Goal: Answer question/provide support: Answer question/provide support

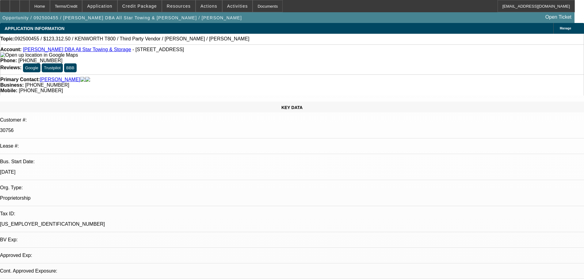
select select "0"
select select "2"
select select "0.1"
select select "4"
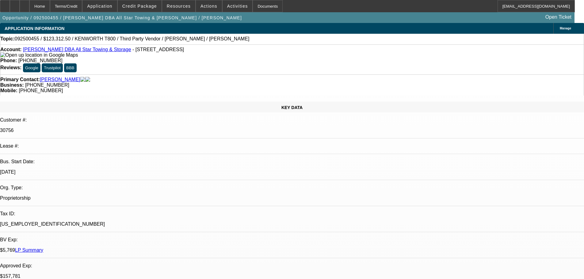
click at [43, 248] on link "LP Summary" at bounding box center [29, 250] width 28 height 5
click at [145, 10] on span at bounding box center [140, 6] width 44 height 15
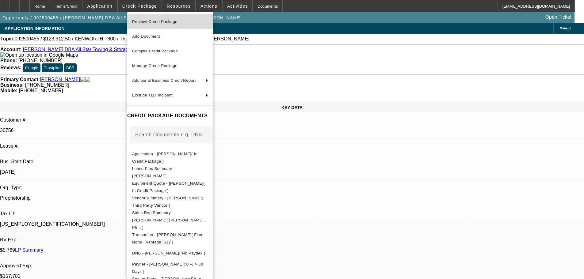
click at [149, 21] on span "Preview Credit Package" at bounding box center [154, 21] width 45 height 5
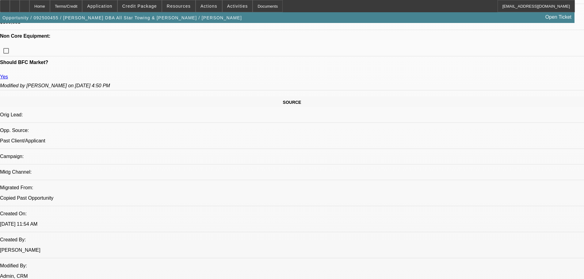
scroll to position [31, 0]
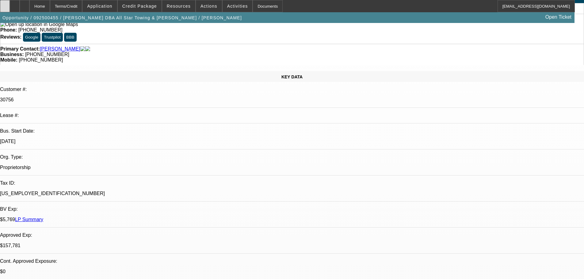
click at [5, 4] on icon at bounding box center [5, 4] width 0 height 0
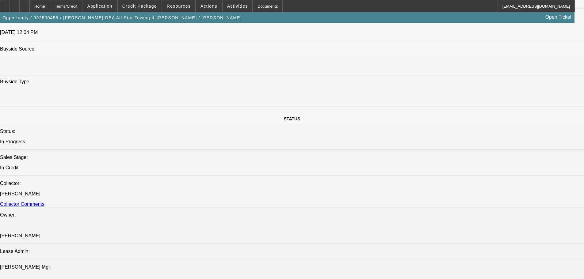
scroll to position [858, 0]
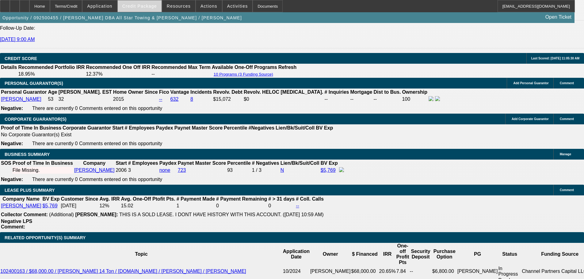
click at [139, 6] on span "Credit Package" at bounding box center [139, 6] width 35 height 5
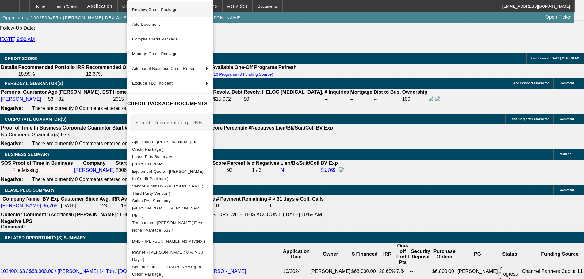
click at [156, 8] on span "Preview Credit Package" at bounding box center [154, 9] width 45 height 5
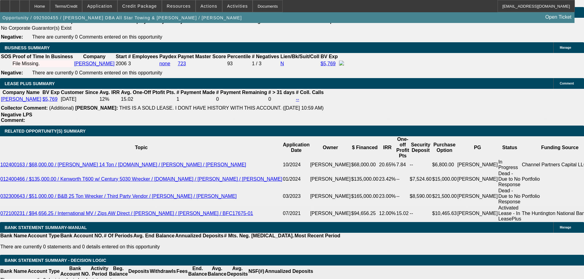
scroll to position [1170, 0]
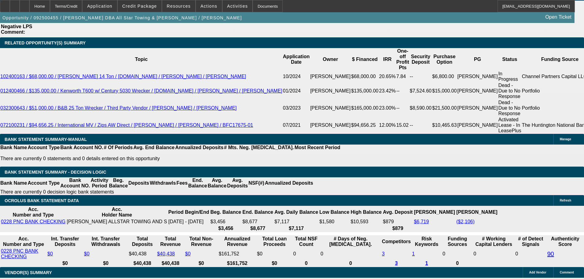
scroll to position [1047, 0]
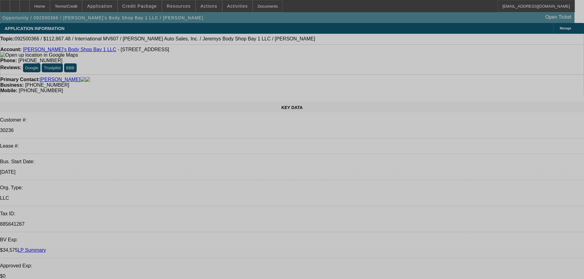
select select "0"
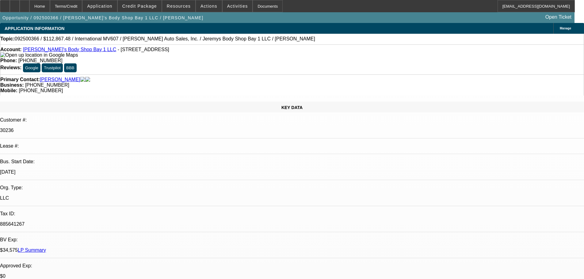
select select "2"
select select "0"
select select "4"
select select "0"
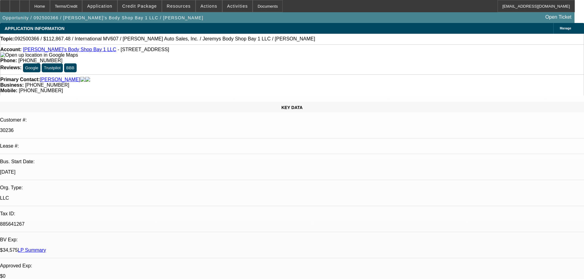
select select "2"
select select "0"
select select "4"
select select "0"
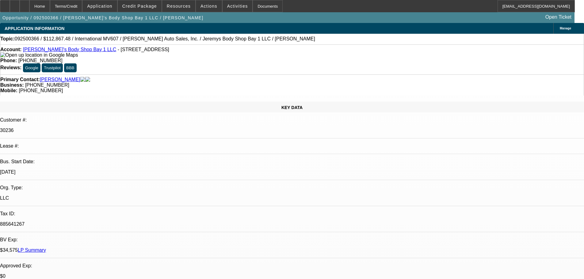
select select "0"
select select "2"
select select "0"
select select "4"
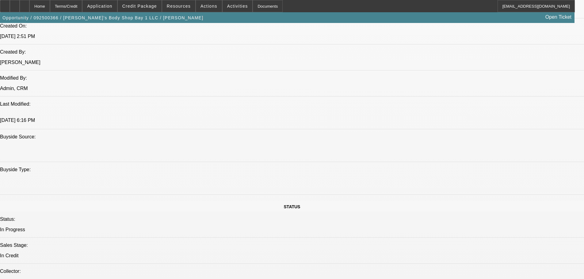
scroll to position [521, 0]
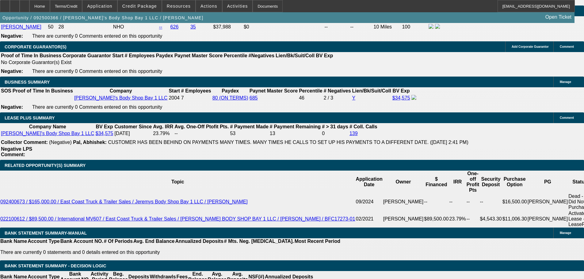
scroll to position [644, 0]
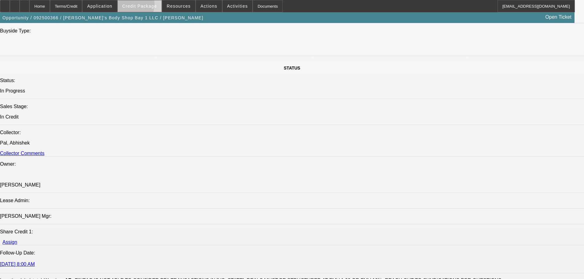
click at [137, 6] on span "Credit Package" at bounding box center [139, 6] width 35 height 5
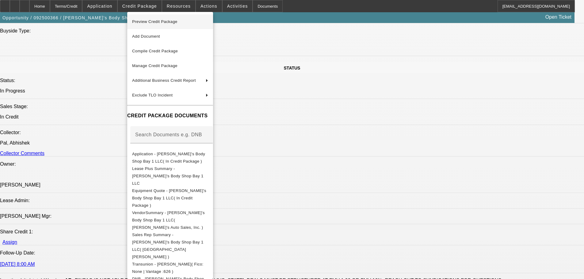
click at [155, 22] on span "Preview Credit Package" at bounding box center [154, 21] width 45 height 5
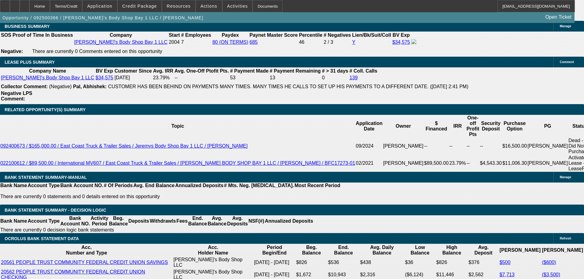
scroll to position [1073, 0]
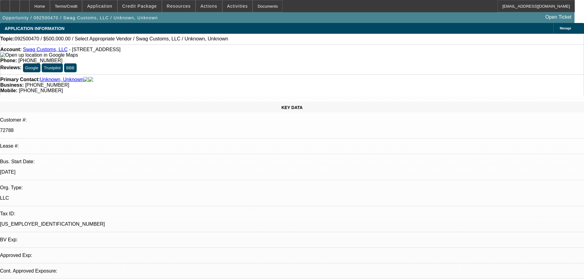
select select "0"
select select "2"
select select "0.1"
select select "2"
select select "4"
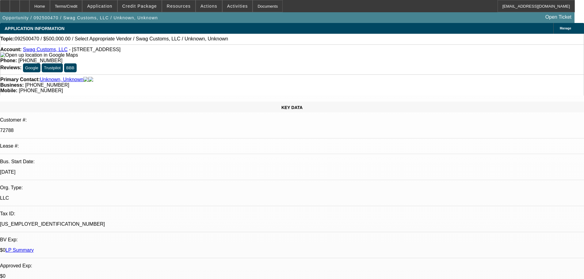
click at [34, 248] on link "LP Summary" at bounding box center [20, 250] width 28 height 5
click at [140, 7] on span "Credit Package" at bounding box center [139, 6] width 35 height 5
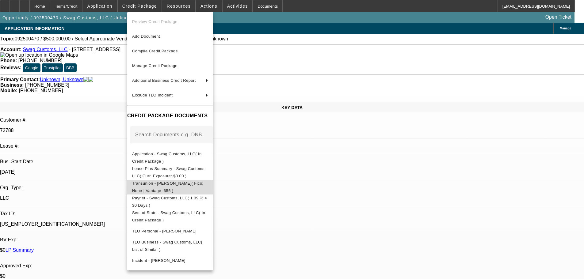
click at [178, 185] on span "Transunion - Morrison, Lee( Fico: None | Vantage :656 )" at bounding box center [167, 187] width 71 height 12
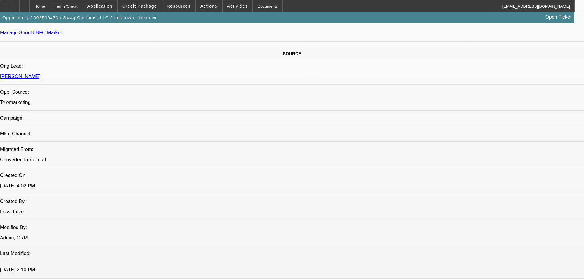
scroll to position [337, 0]
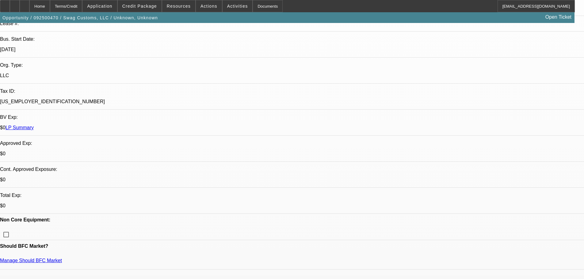
scroll to position [0, 0]
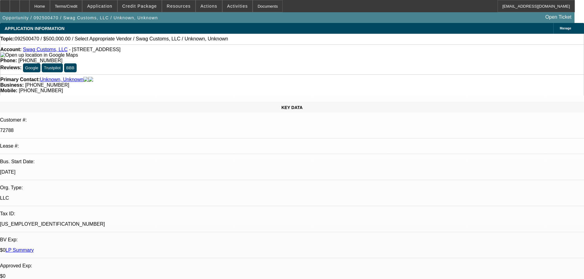
type textarea "POOR PAY ON PRIOR DEAL WITH NUMEROUS 30+ SLOWS, NSFS NOTED AND 150+ COLL CALLS …"
click at [34, 248] on link "LP Summary" at bounding box center [20, 250] width 28 height 5
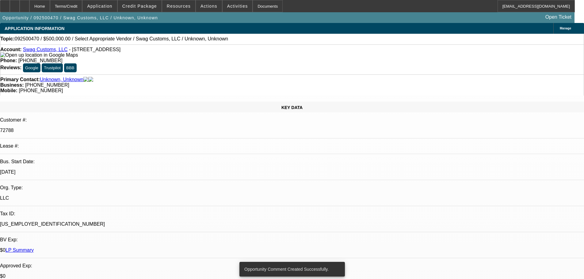
scroll to position [215, 0]
